Goal: Information Seeking & Learning: Check status

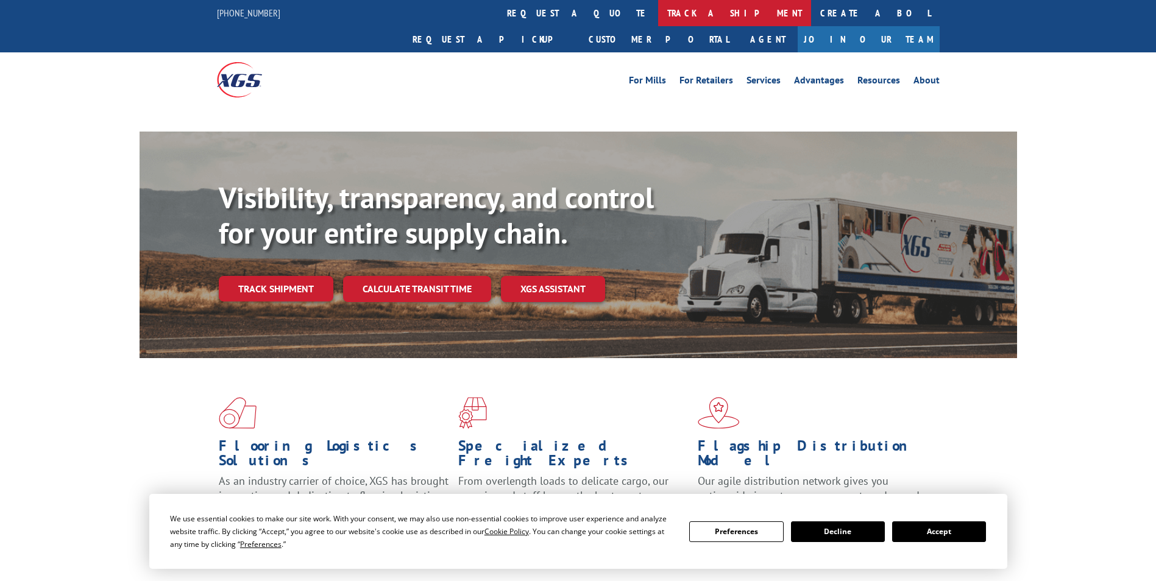
click at [658, 13] on link "track a shipment" at bounding box center [734, 13] width 153 height 26
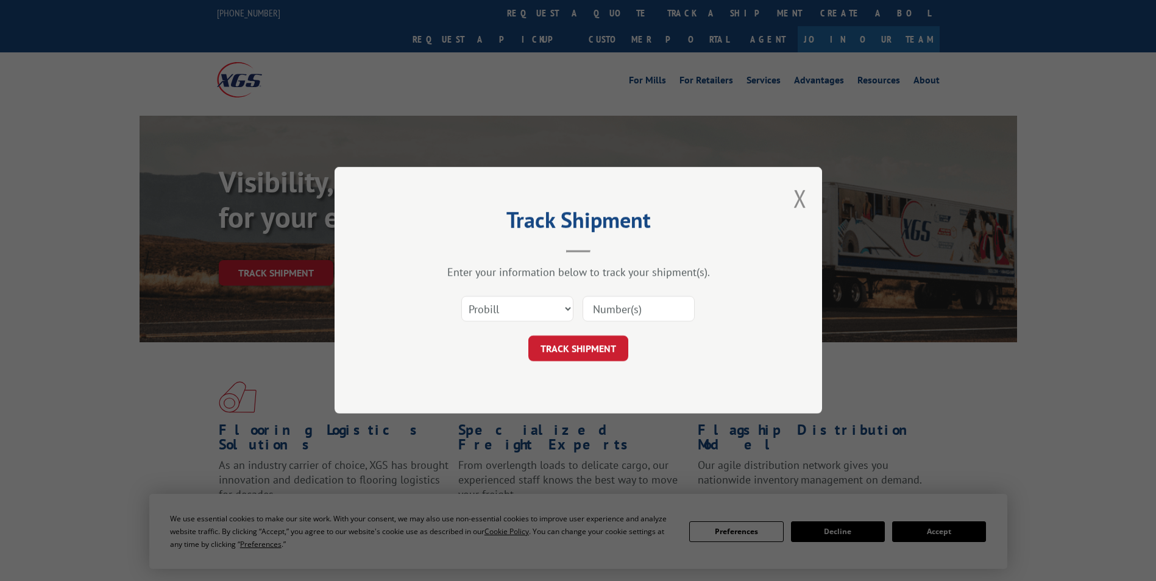
click at [520, 305] on select "Select category... Probill BOL PO" at bounding box center [517, 310] width 112 height 26
select select "bol"
click at [461, 297] on select "Select category... Probill BOL PO" at bounding box center [517, 310] width 112 height 26
click at [670, 307] on input at bounding box center [639, 310] width 112 height 26
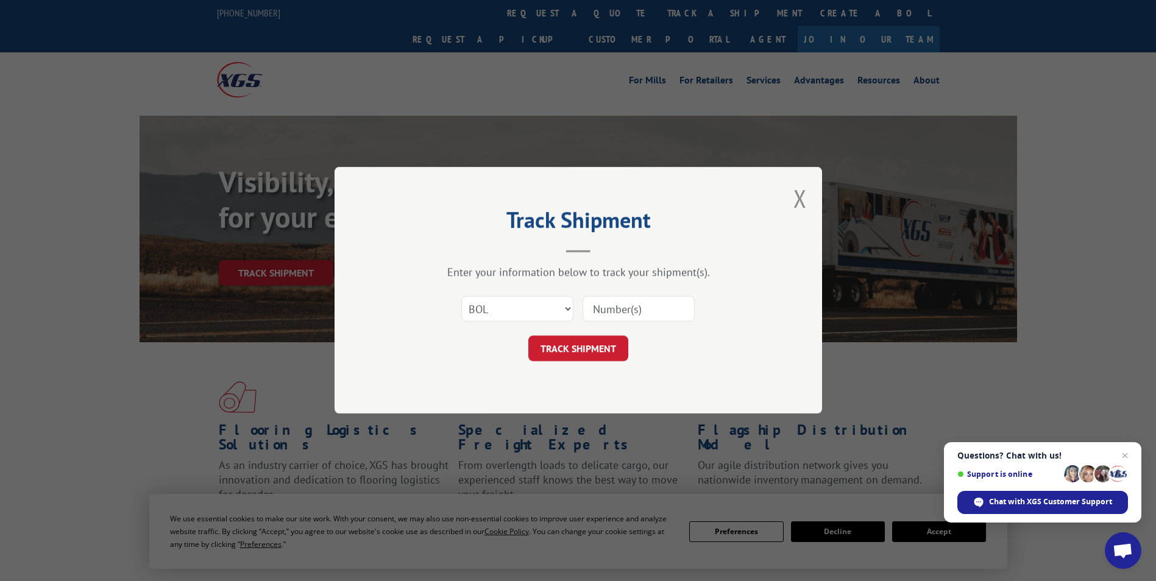
paste input "476767"
type input "476767"
click at [559, 349] on button "TRACK SHIPMENT" at bounding box center [578, 349] width 100 height 26
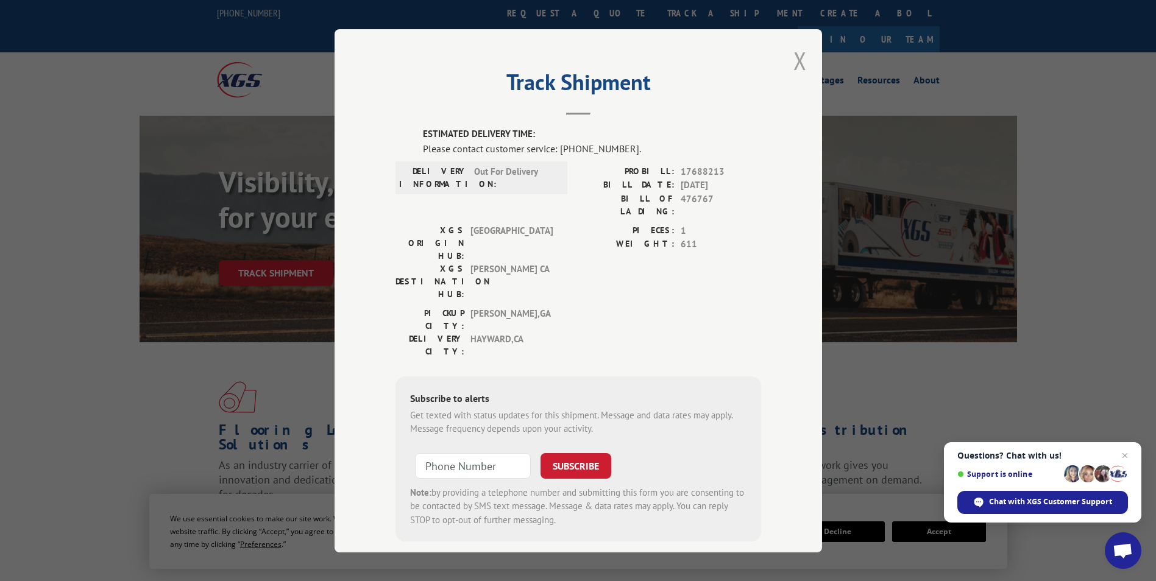
click at [796, 63] on button "Close modal" at bounding box center [799, 60] width 13 height 32
